Goal: Transaction & Acquisition: Subscribe to service/newsletter

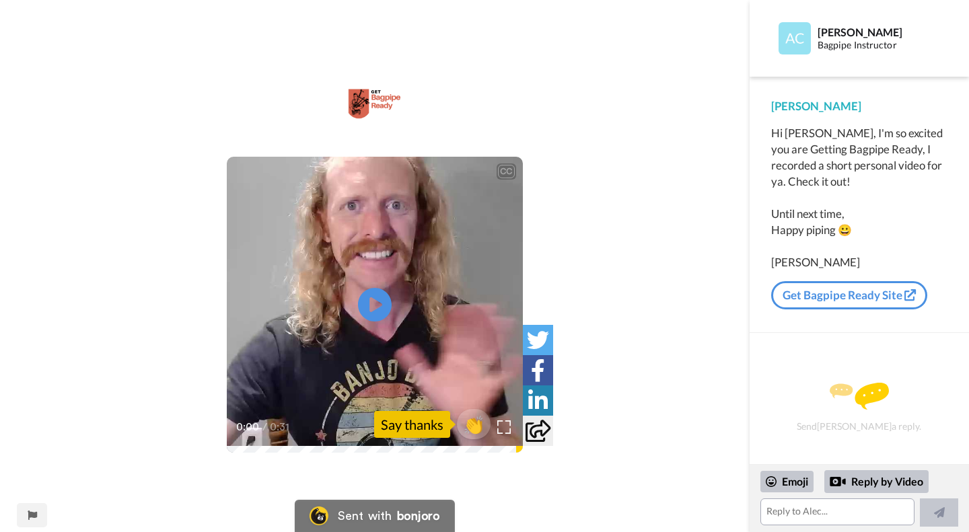
click at [375, 354] on video at bounding box center [375, 305] width 296 height 296
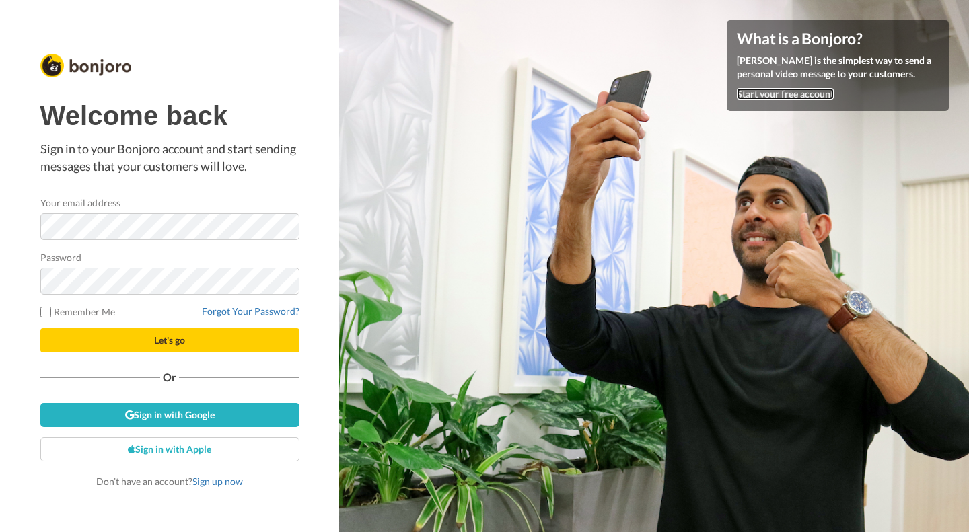
click at [778, 93] on link "Start your free account" at bounding box center [785, 93] width 97 height 11
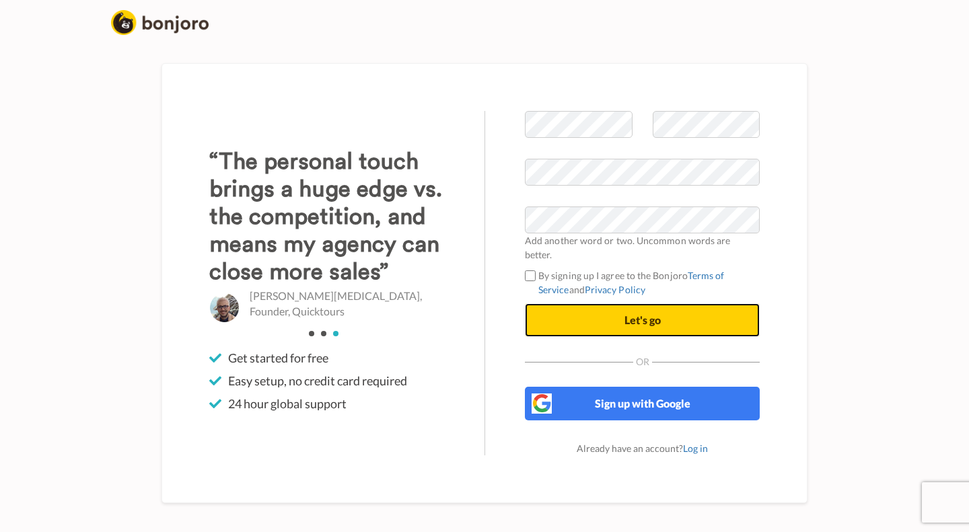
click at [642, 314] on span "Let's go" at bounding box center [643, 320] width 36 height 13
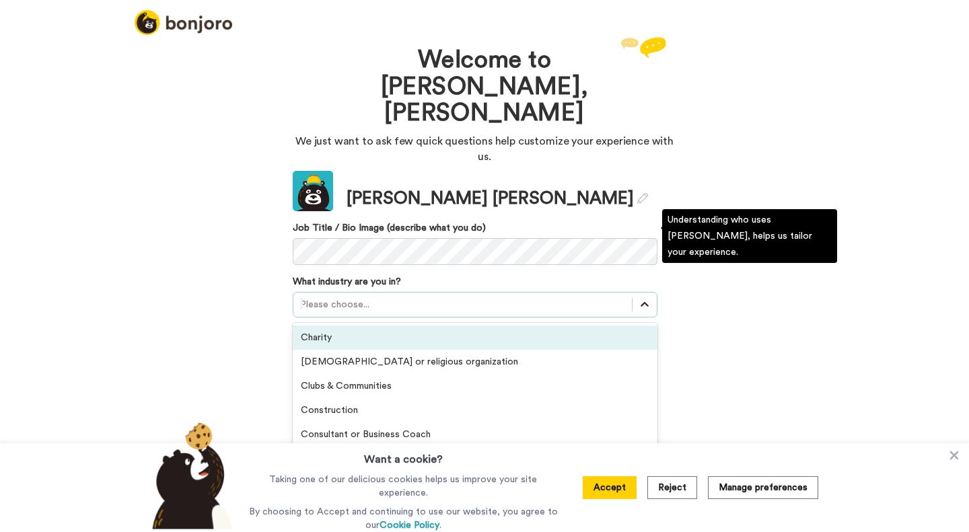
click at [642, 298] on icon at bounding box center [644, 304] width 13 height 13
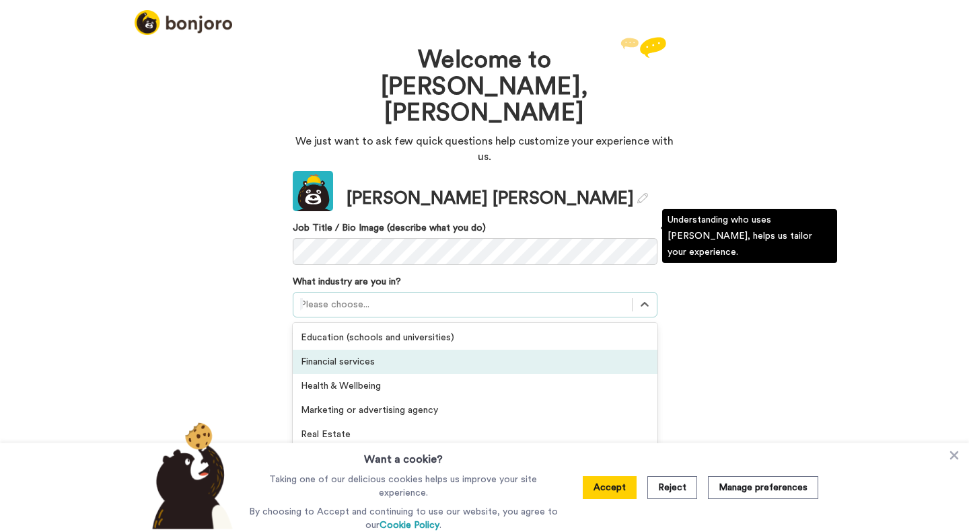
scroll to position [202, 0]
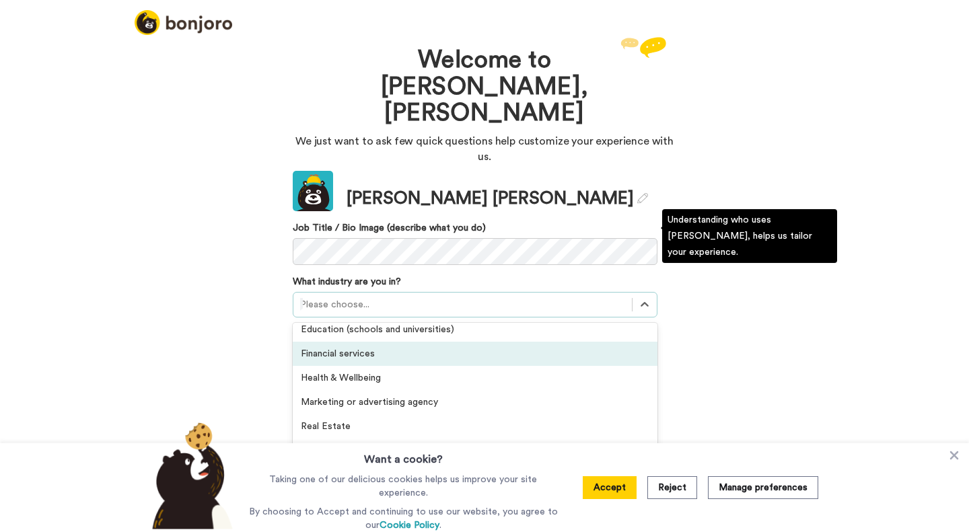
click at [375, 342] on div "Financial services" at bounding box center [475, 354] width 365 height 24
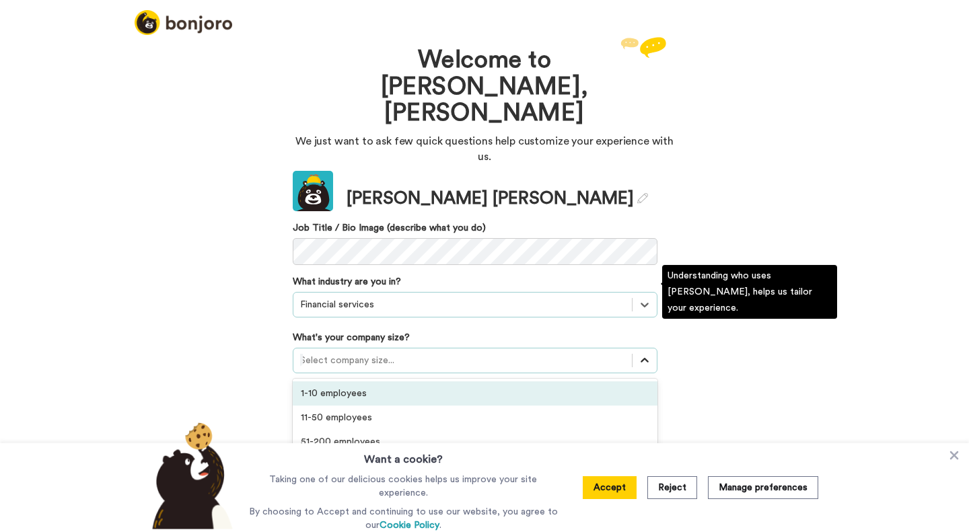
click at [648, 354] on icon at bounding box center [644, 360] width 13 height 13
click at [342, 382] on div "1-10 employees" at bounding box center [475, 394] width 365 height 24
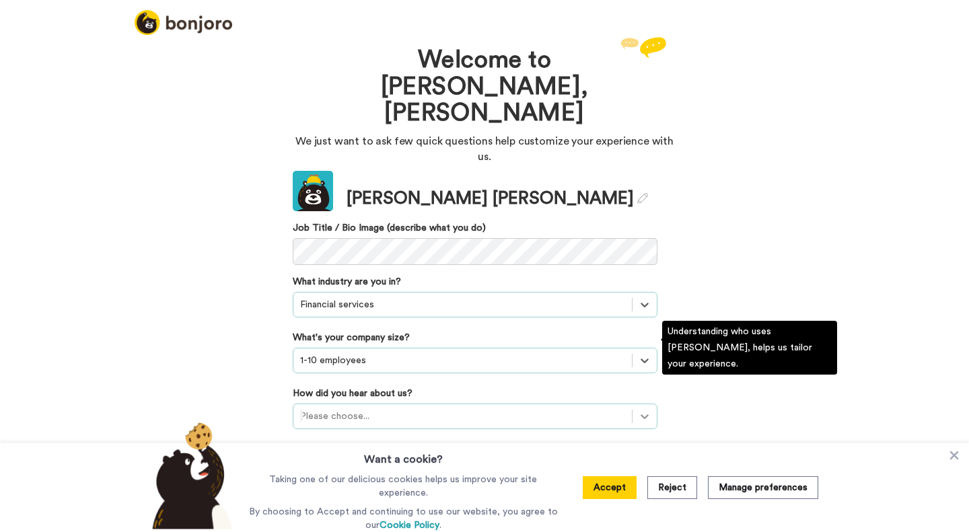
click at [644, 410] on icon at bounding box center [644, 416] width 13 height 13
click at [424, 438] on div "Received a Bonjoro video message" at bounding box center [475, 450] width 365 height 24
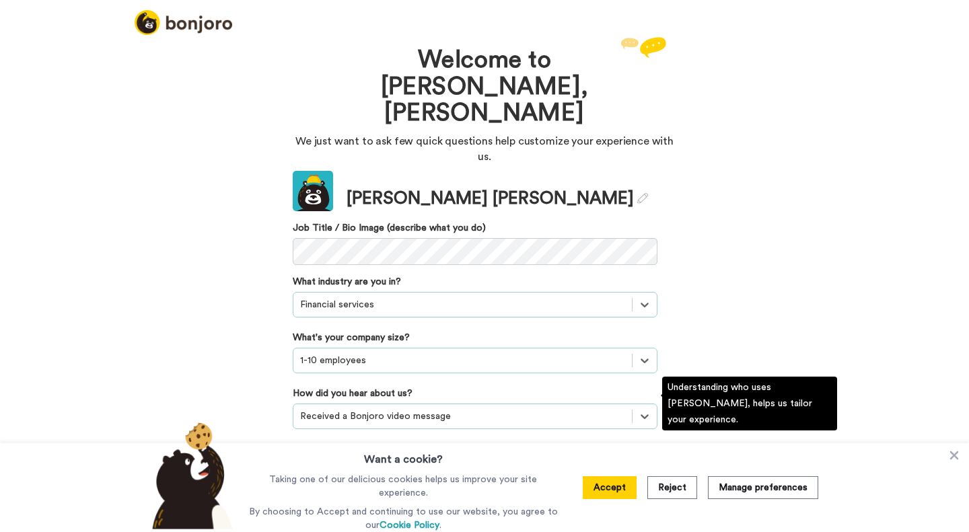
click at [644, 460] on div "Please choose..." at bounding box center [475, 473] width 365 height 26
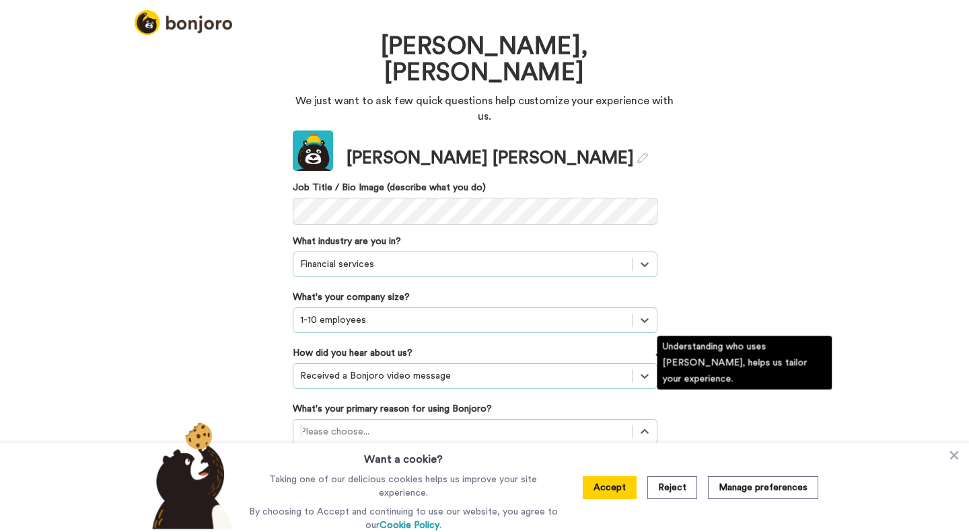
click at [436, 477] on div "Onboarding new customers" at bounding box center [475, 489] width 365 height 24
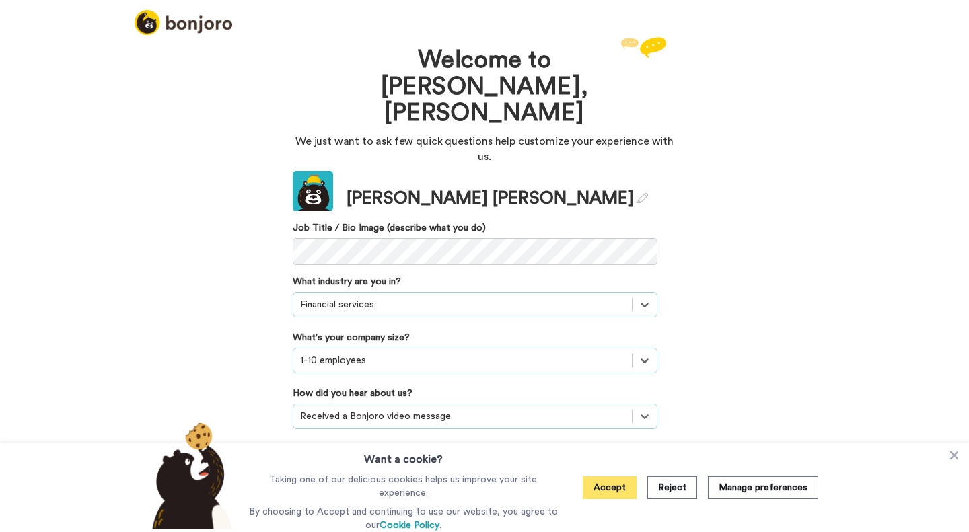
click at [613, 489] on button "Accept" at bounding box center [610, 488] width 54 height 23
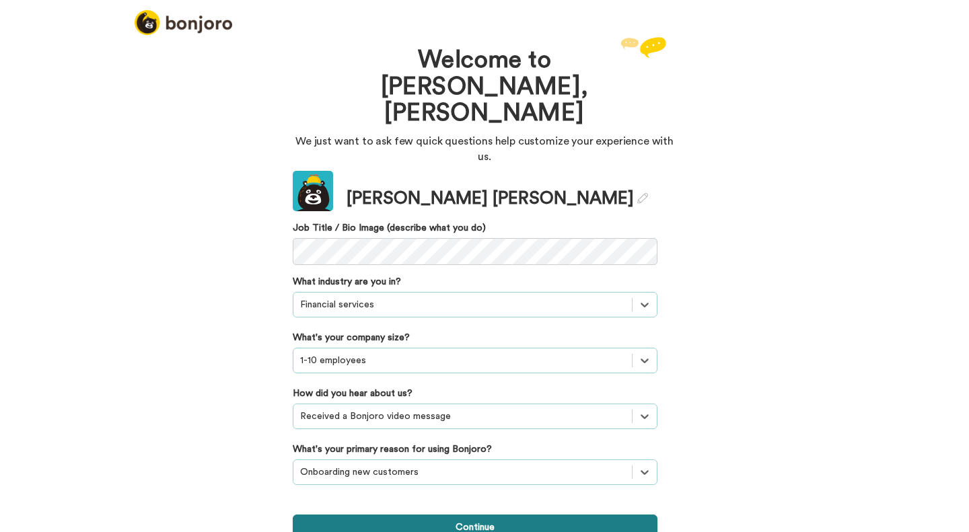
click at [468, 515] on button "Continue" at bounding box center [475, 528] width 365 height 26
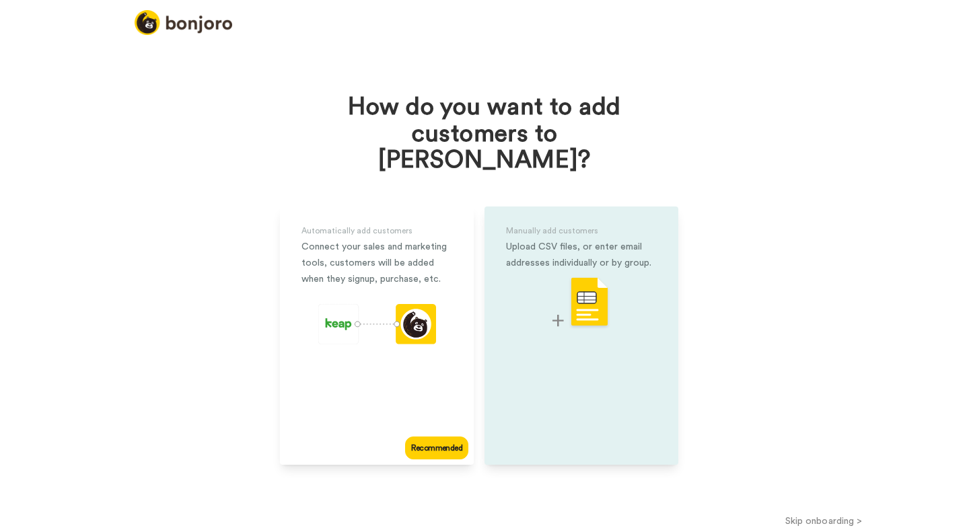
click at [585, 279] on img at bounding box center [582, 303] width 58 height 53
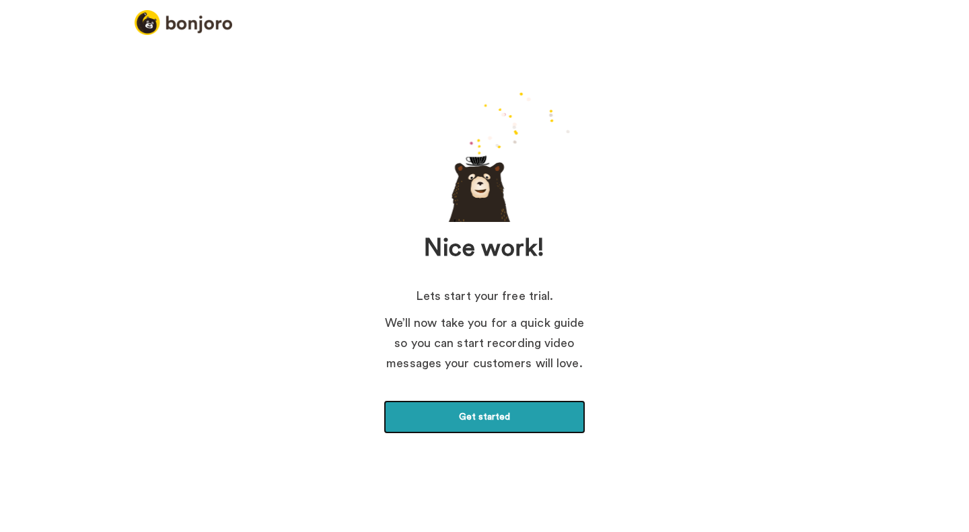
click at [475, 411] on link "Get started" at bounding box center [485, 418] width 202 height 34
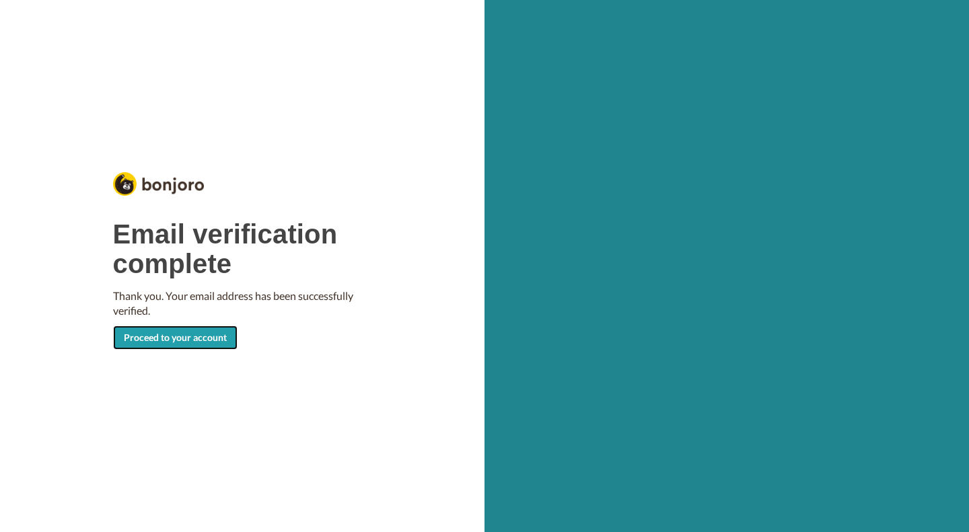
click at [180, 333] on link "Proceed to your account" at bounding box center [175, 338] width 125 height 24
